Goal: Navigation & Orientation: Find specific page/section

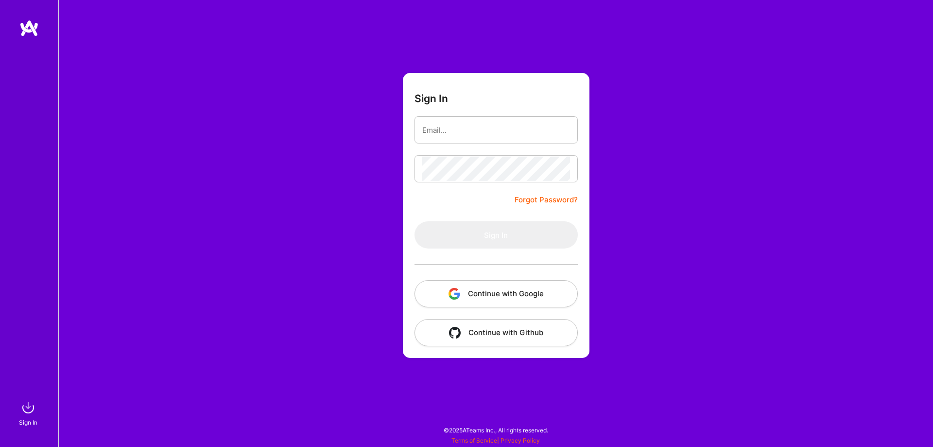
click at [529, 293] on button "Continue with Google" at bounding box center [495, 293] width 163 height 27
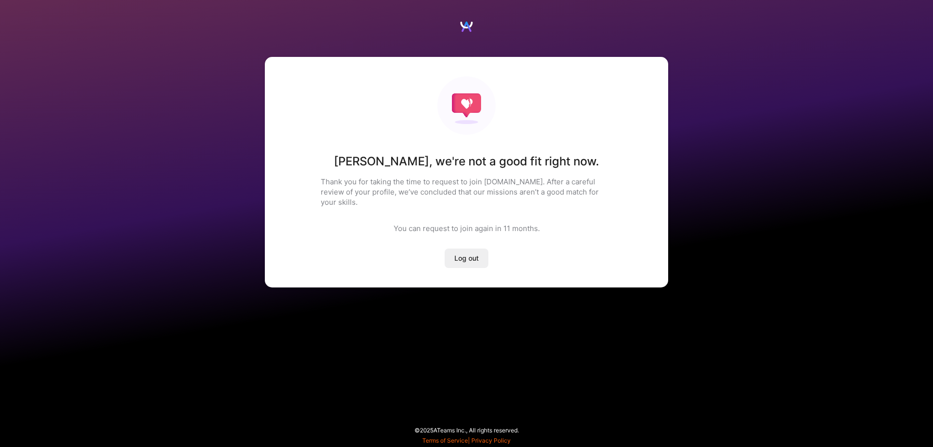
click at [500, 117] on div "[PERSON_NAME] , we're not a good fit right now. Thank you for taking the time t…" at bounding box center [466, 172] width 403 height 230
click at [478, 253] on span "Log out" at bounding box center [466, 258] width 24 height 10
click at [466, 253] on span "Log out" at bounding box center [466, 258] width 24 height 10
click at [462, 25] on img at bounding box center [466, 26] width 15 height 15
click at [469, 253] on span "Log out" at bounding box center [466, 258] width 24 height 10
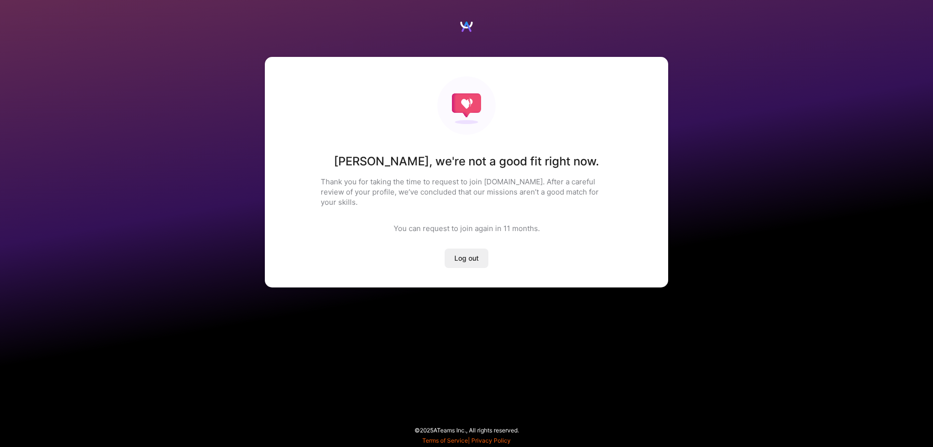
click at [469, 253] on span "Log out" at bounding box center [466, 258] width 24 height 10
click at [605, 189] on p "Thank you for taking the time to request to join [DOMAIN_NAME]. After a careful…" at bounding box center [467, 191] width 292 height 31
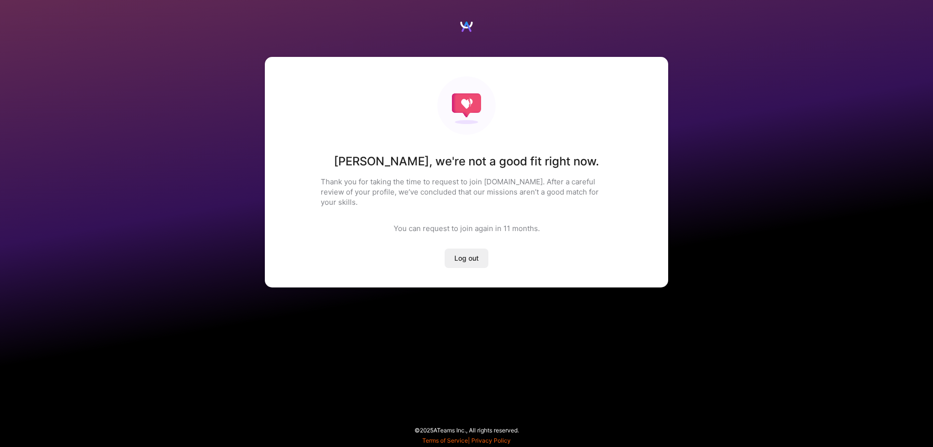
click at [507, 175] on div "[PERSON_NAME] , we're not a good fit right now. Thank you for taking the time t…" at bounding box center [466, 172] width 403 height 230
click at [563, 161] on h1 "[PERSON_NAME] , we're not a good fit right now." at bounding box center [466, 161] width 265 height 15
click at [612, 164] on div "[PERSON_NAME] , we're not a good fit right now. Thank you for taking the time t…" at bounding box center [466, 172] width 403 height 230
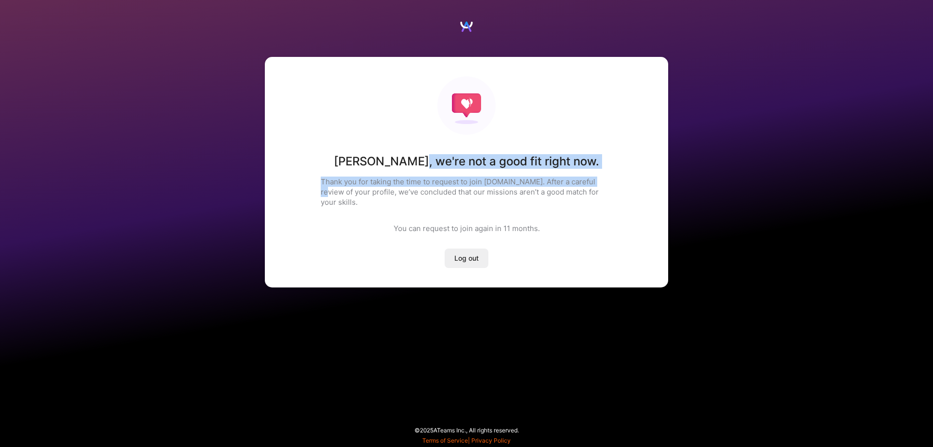
drag, startPoint x: 432, startPoint y: 160, endPoint x: 402, endPoint y: 160, distance: 29.2
click at [402, 160] on div "[PERSON_NAME] , we're not a good fit right now. Thank you for taking the time t…" at bounding box center [466, 172] width 403 height 230
click at [549, 183] on p "Thank you for taking the time to request to join [DOMAIN_NAME]. After a careful…" at bounding box center [467, 191] width 292 height 31
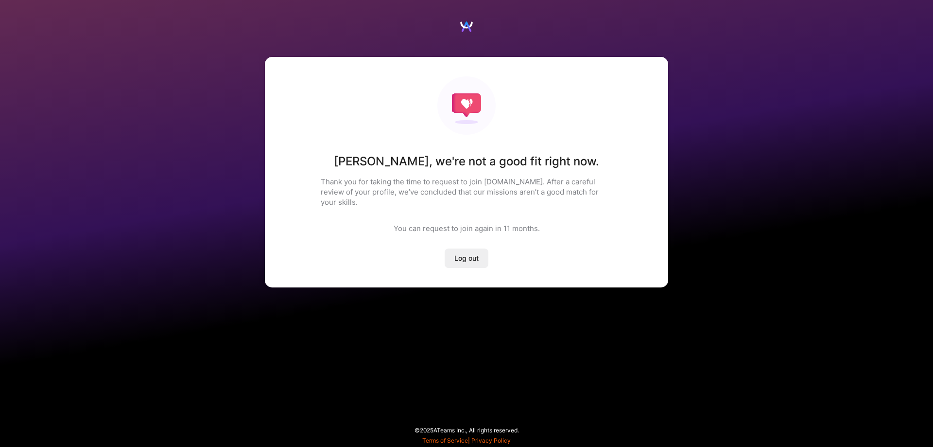
click at [571, 204] on div "[PERSON_NAME] , we're not a good fit right now. Thank you for taking the time t…" at bounding box center [466, 172] width 403 height 230
click at [471, 253] on span "Log out" at bounding box center [466, 258] width 24 height 10
click at [465, 253] on span "Log out" at bounding box center [466, 258] width 24 height 10
click at [354, 121] on div "[PERSON_NAME] , we're not a good fit right now. Thank you for taking the time t…" at bounding box center [466, 172] width 403 height 230
